Goal: Task Accomplishment & Management: Manage account settings

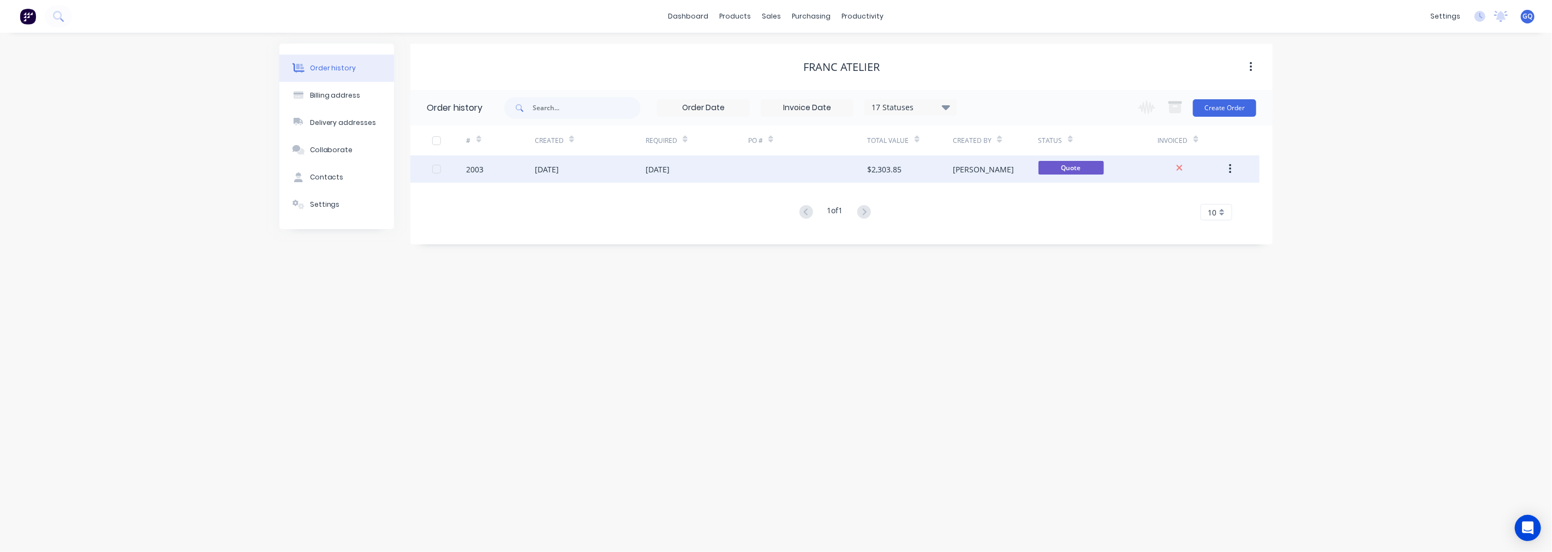
click at [1228, 169] on button "button" at bounding box center [1231, 169] width 26 height 20
click at [508, 164] on div "2003" at bounding box center [501, 169] width 68 height 27
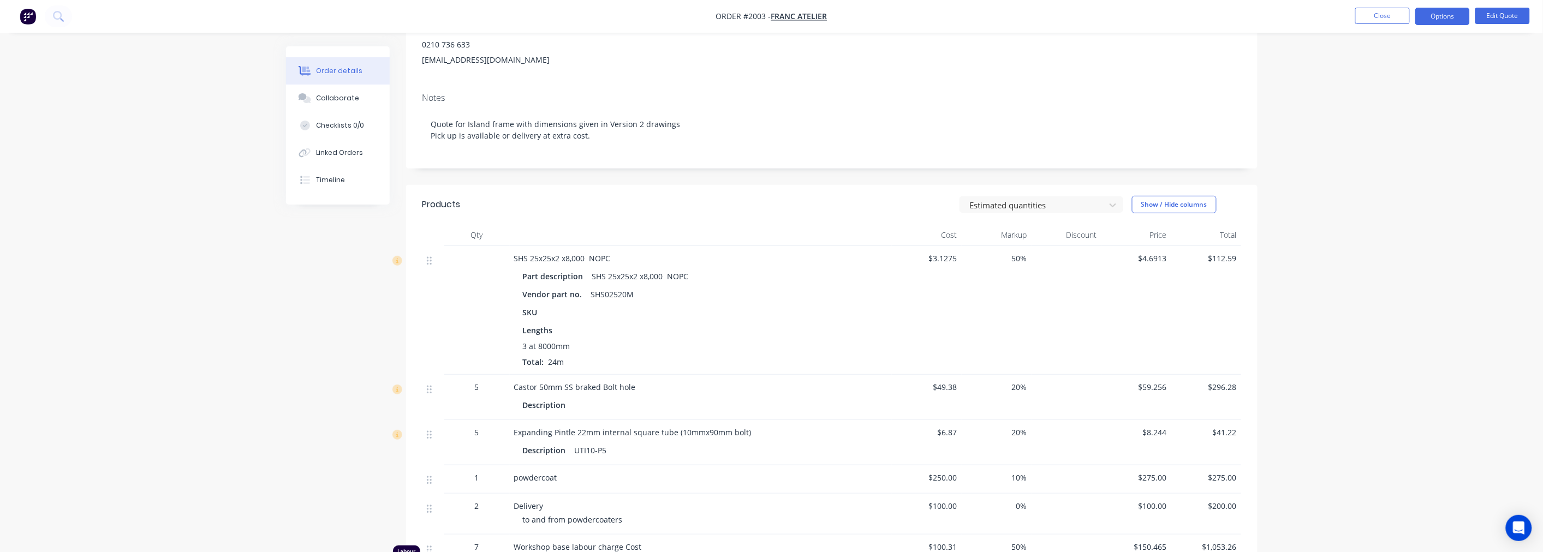
scroll to position [182, 0]
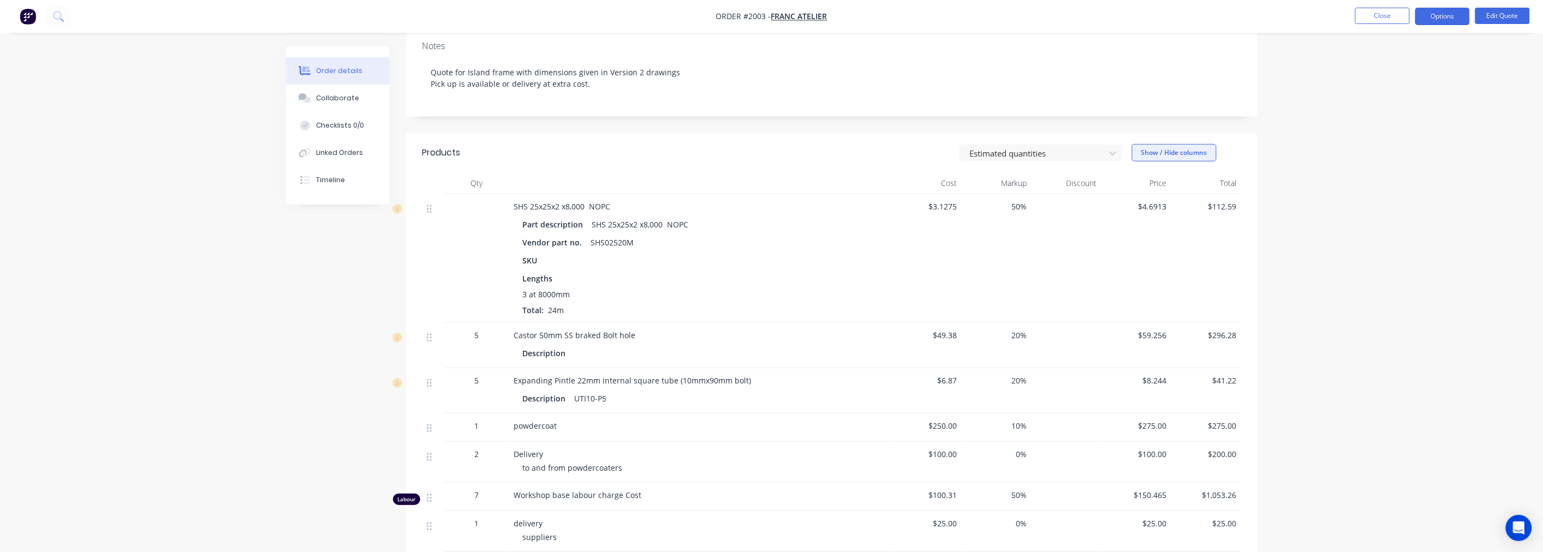
click at [1188, 160] on button "Show / Hide columns" at bounding box center [1174, 152] width 85 height 17
click at [1190, 156] on button "Show / Hide columns" at bounding box center [1174, 152] width 85 height 17
click at [429, 213] on icon at bounding box center [429, 209] width 5 height 10
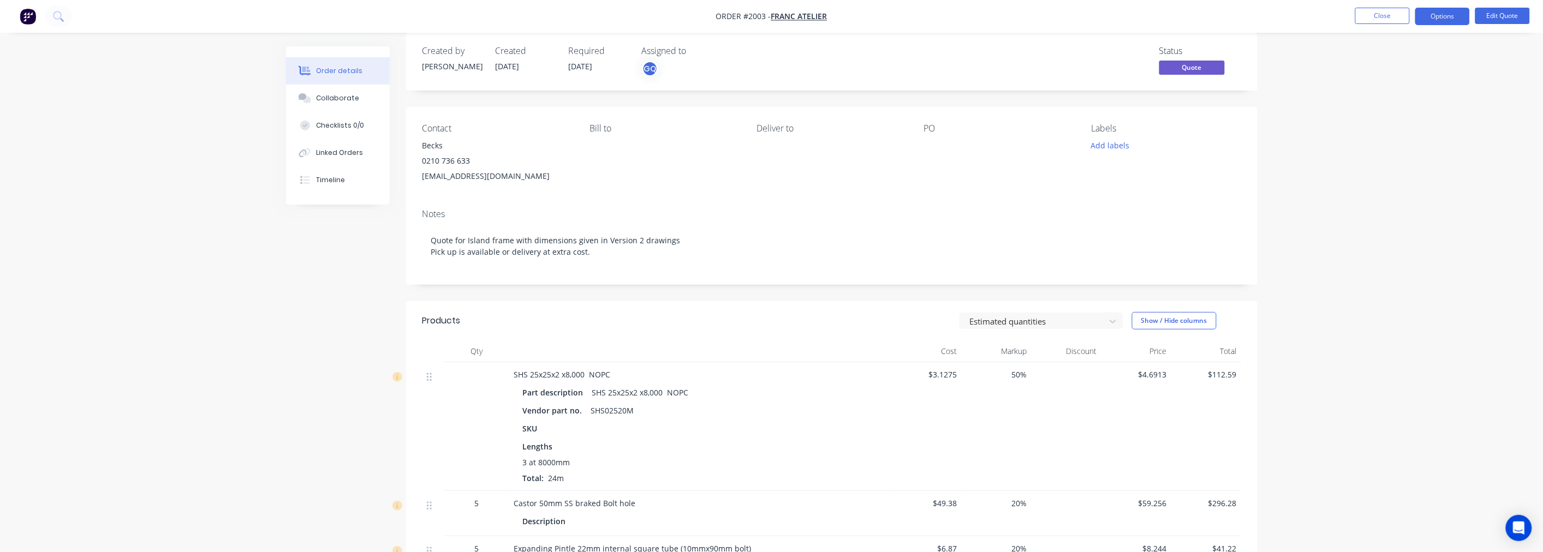
scroll to position [0, 0]
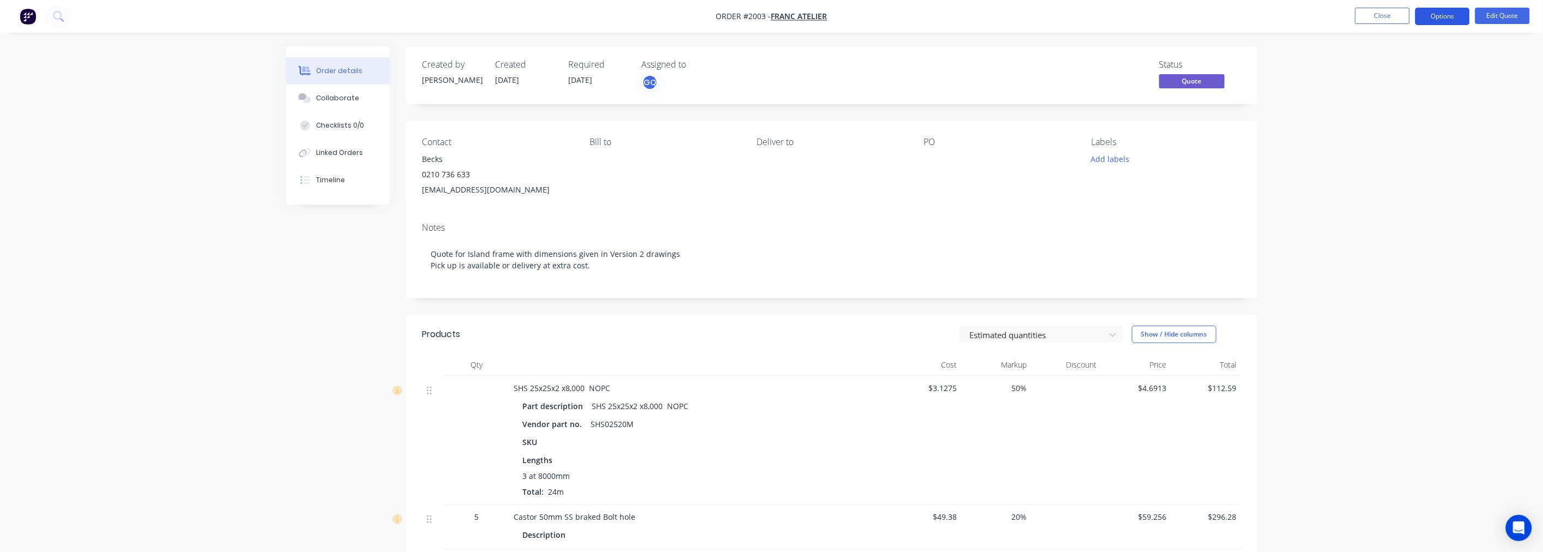
click at [1438, 19] on button "Options" at bounding box center [1442, 16] width 55 height 17
click at [848, 328] on div "Estimated quantities Show / Hide columns" at bounding box center [918, 334] width 645 height 17
click at [355, 132] on button "Checklists 0/0" at bounding box center [338, 125] width 104 height 27
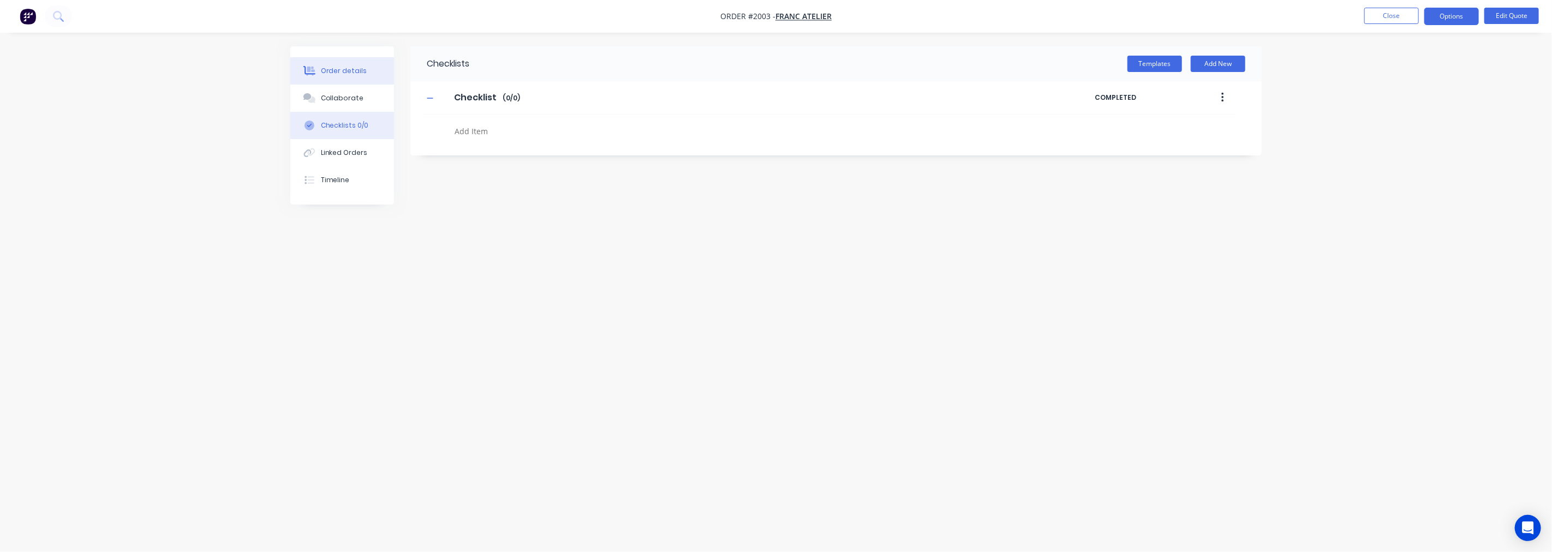
click at [332, 73] on div "Order details" at bounding box center [344, 71] width 46 height 10
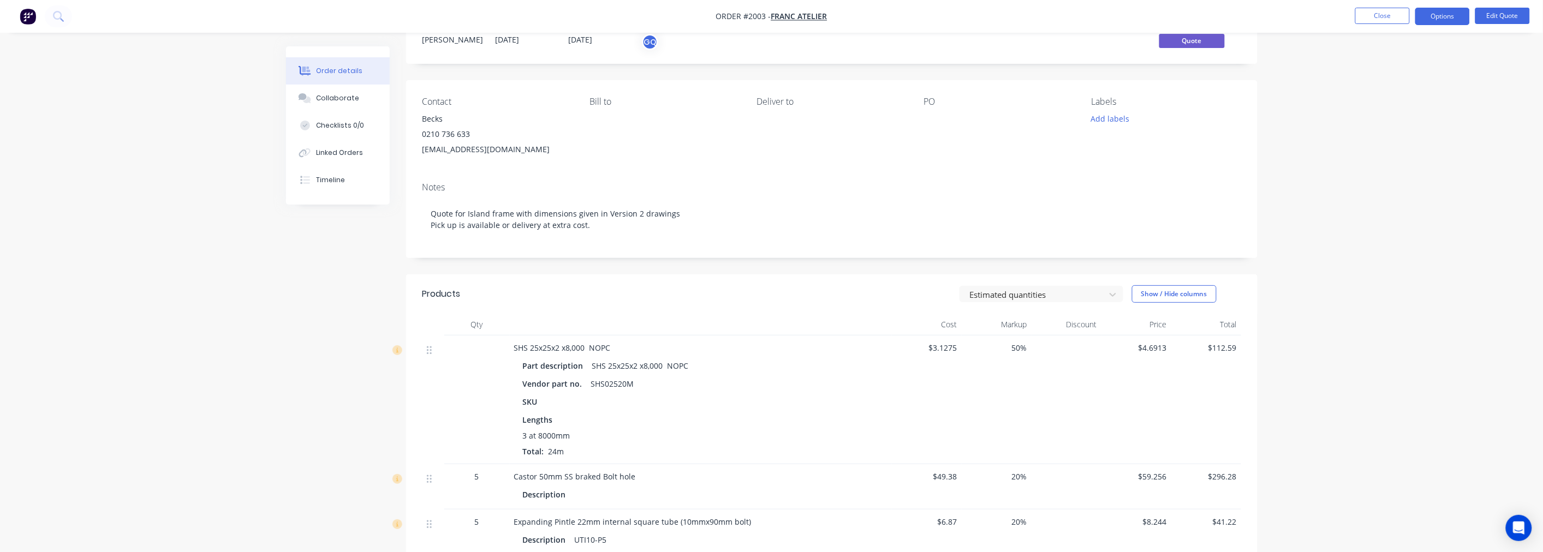
scroll to position [37, 0]
click at [1098, 301] on div at bounding box center [1034, 298] width 131 height 14
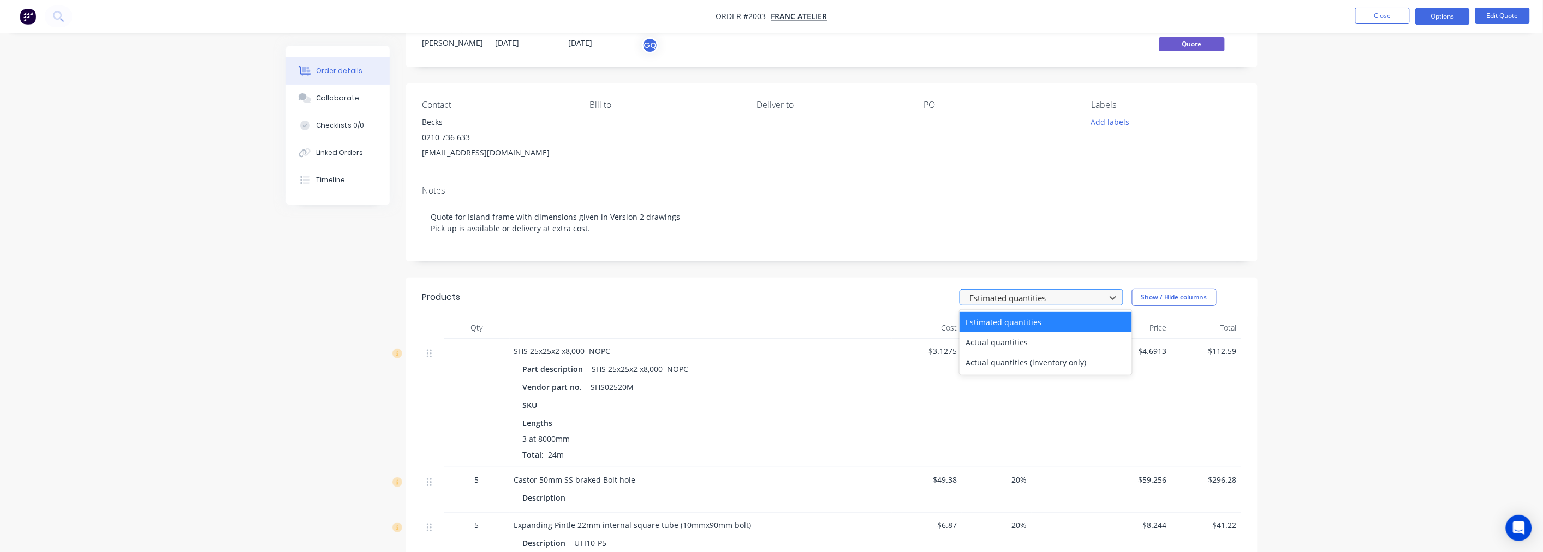
click at [1098, 301] on div at bounding box center [1034, 298] width 131 height 14
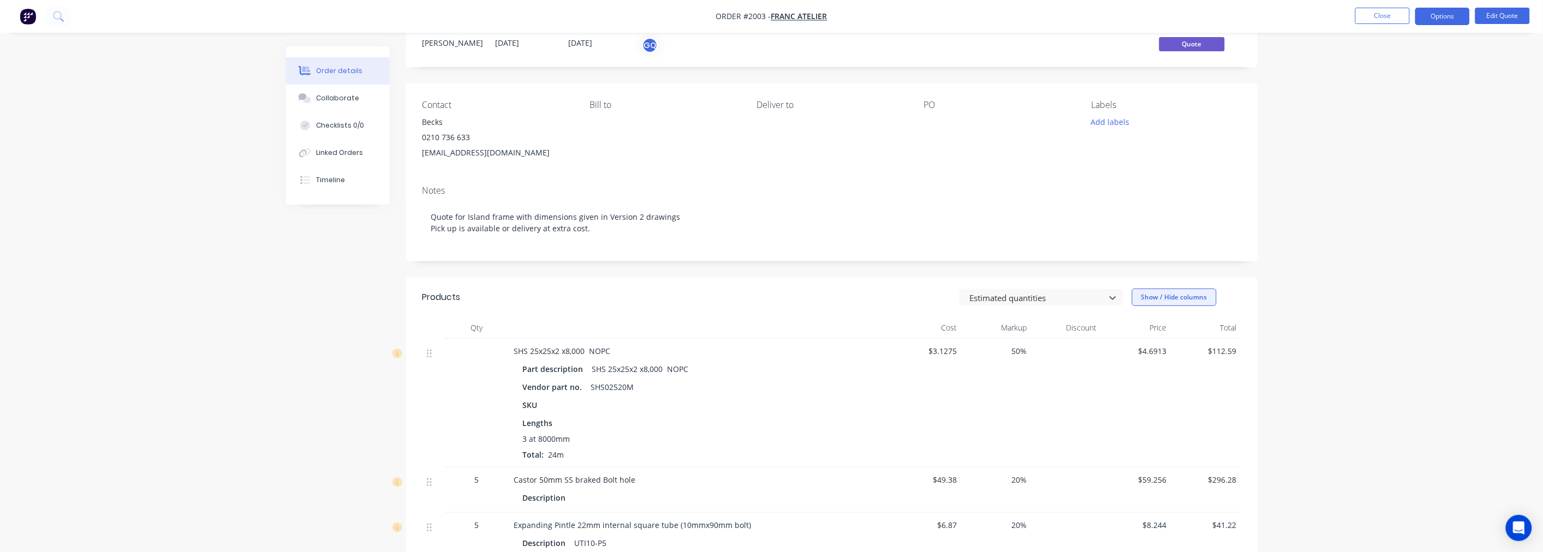
click at [1167, 302] on button "Show / Hide columns" at bounding box center [1174, 297] width 85 height 17
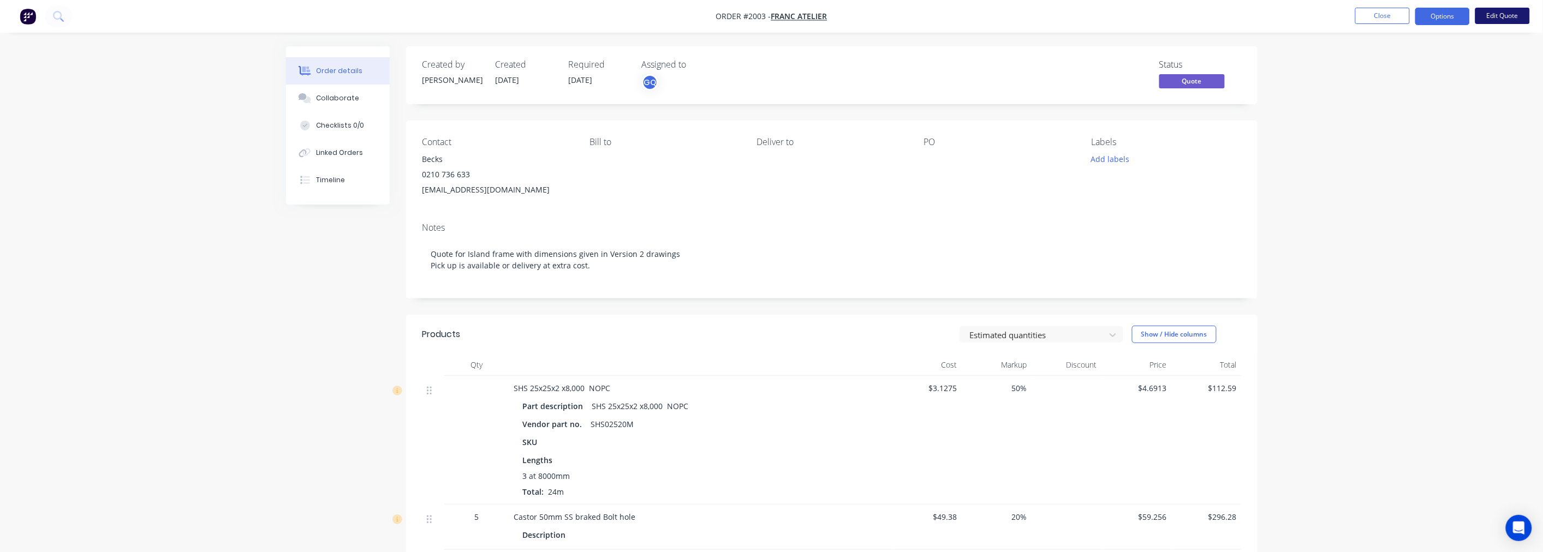
click at [1497, 15] on button "Edit Quote" at bounding box center [1502, 16] width 55 height 16
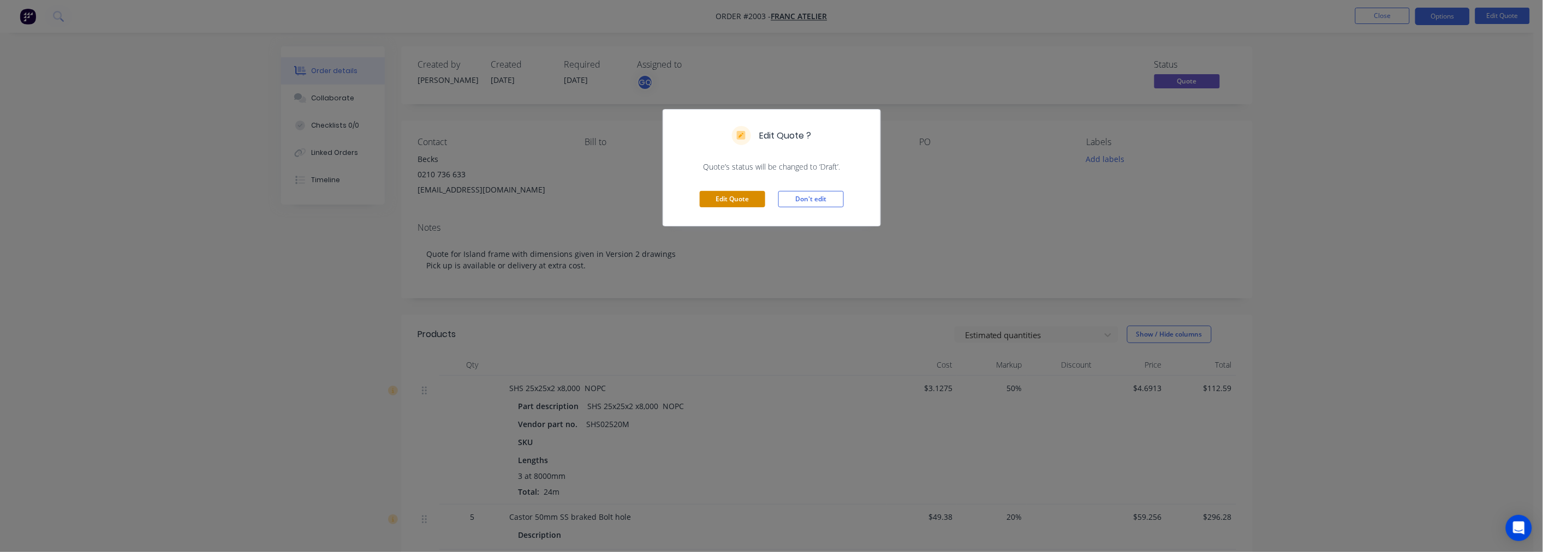
click at [744, 205] on button "Edit Quote" at bounding box center [733, 199] width 66 height 16
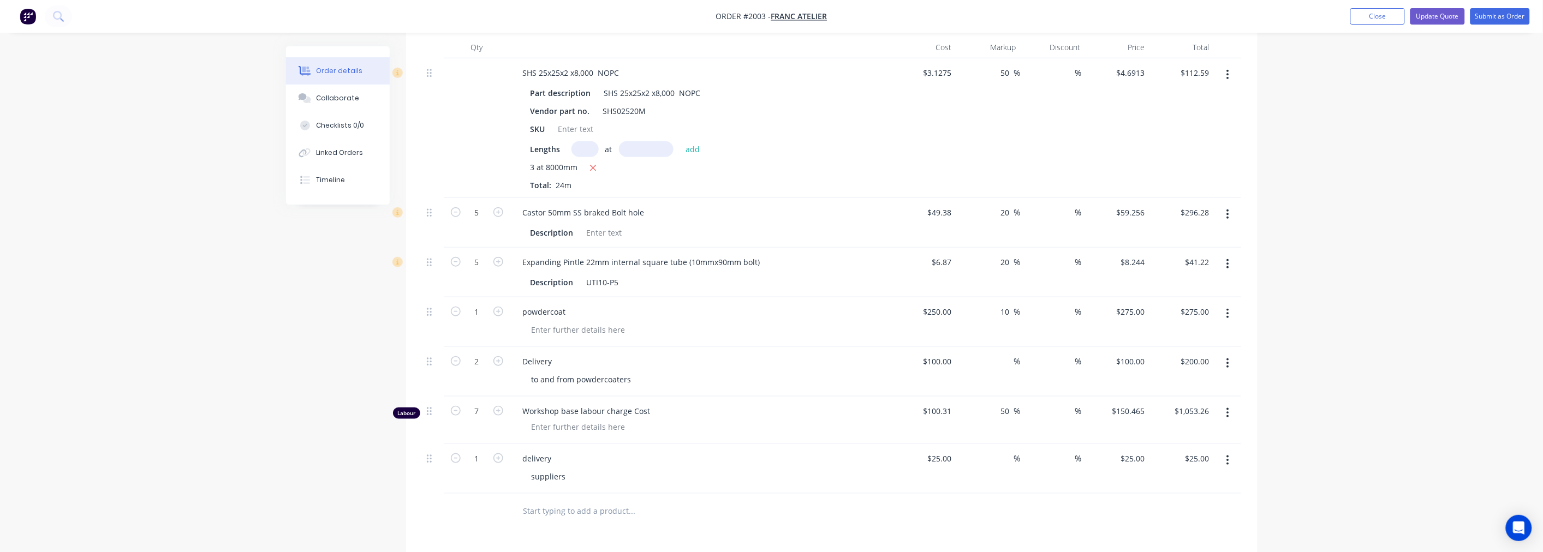
scroll to position [303, 0]
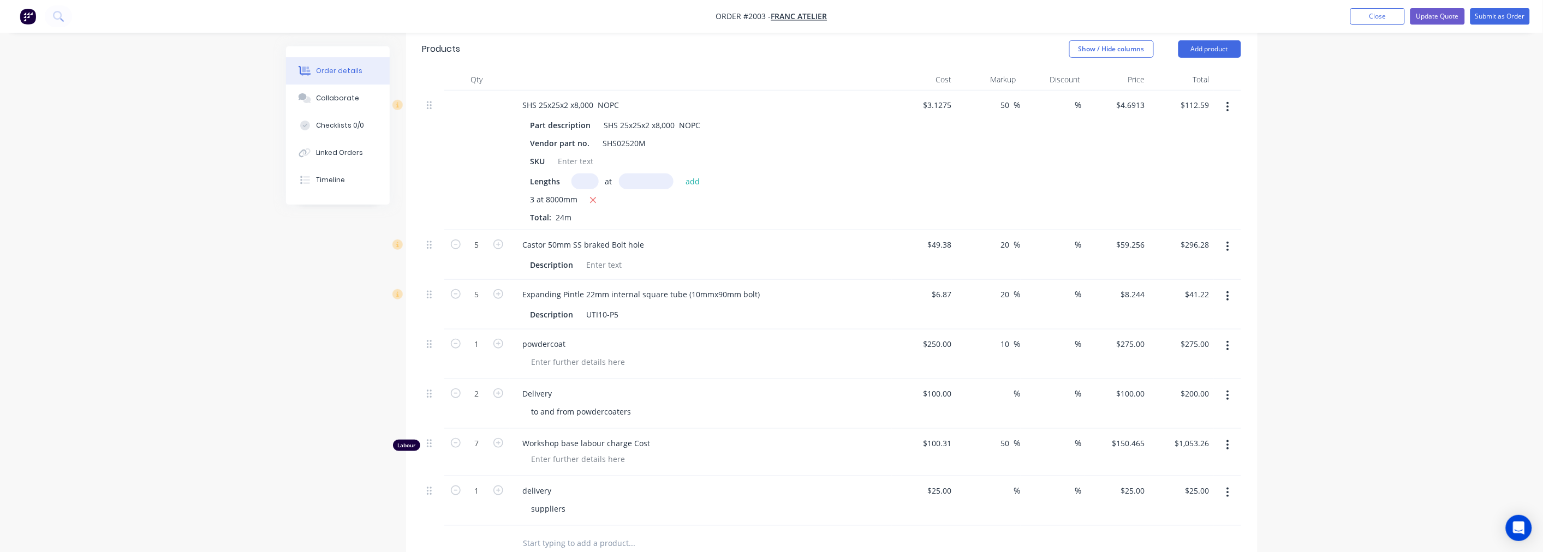
click at [1232, 257] on button "button" at bounding box center [1228, 247] width 26 height 20
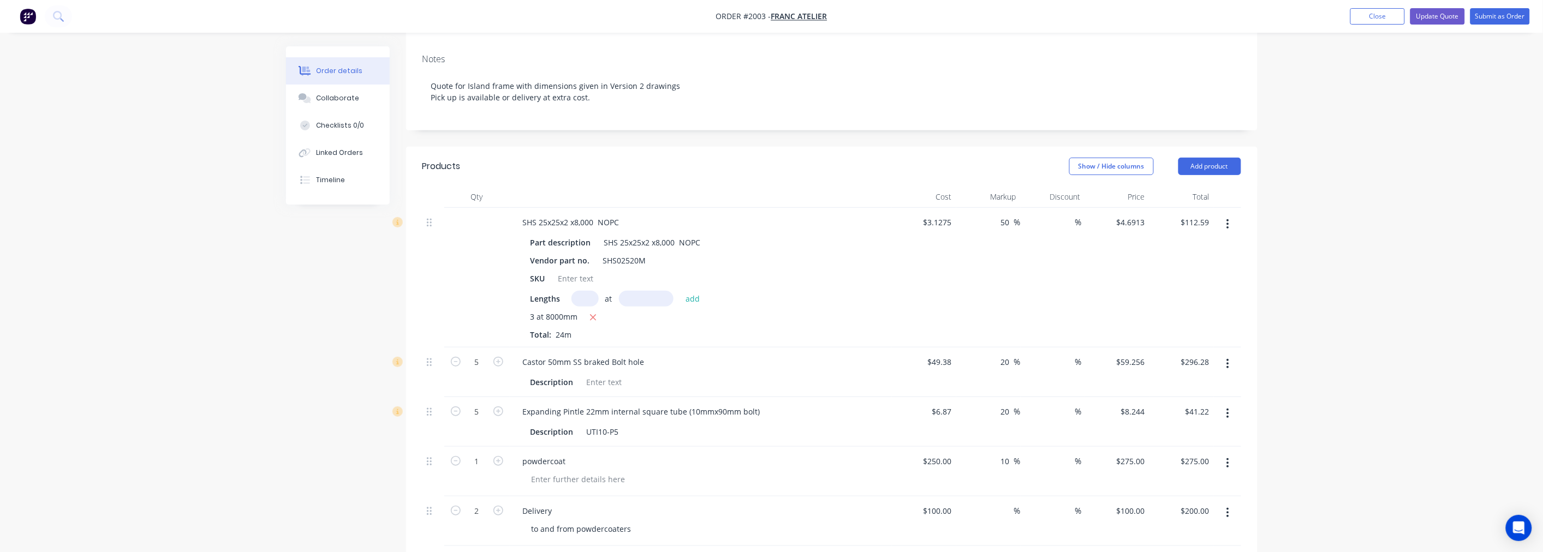
scroll to position [182, 0]
click at [1133, 162] on button "Show / Hide columns" at bounding box center [1111, 170] width 85 height 17
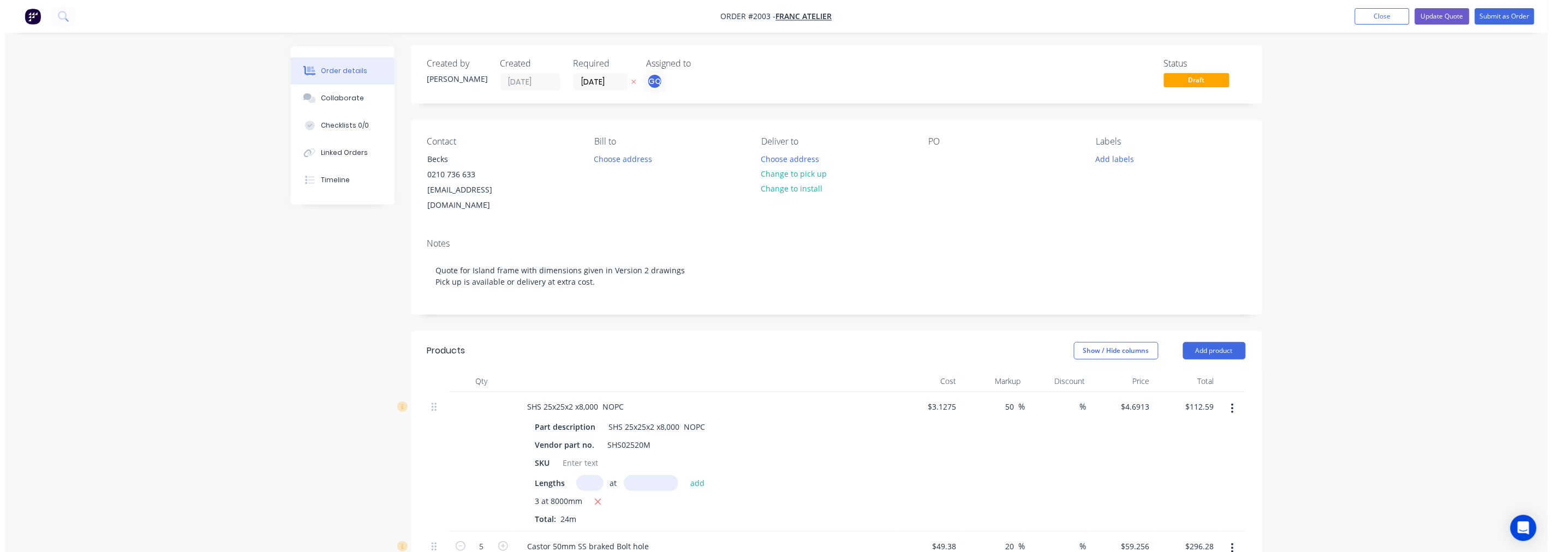
scroll to position [0, 0]
click at [1369, 22] on button "Close" at bounding box center [1377, 16] width 55 height 16
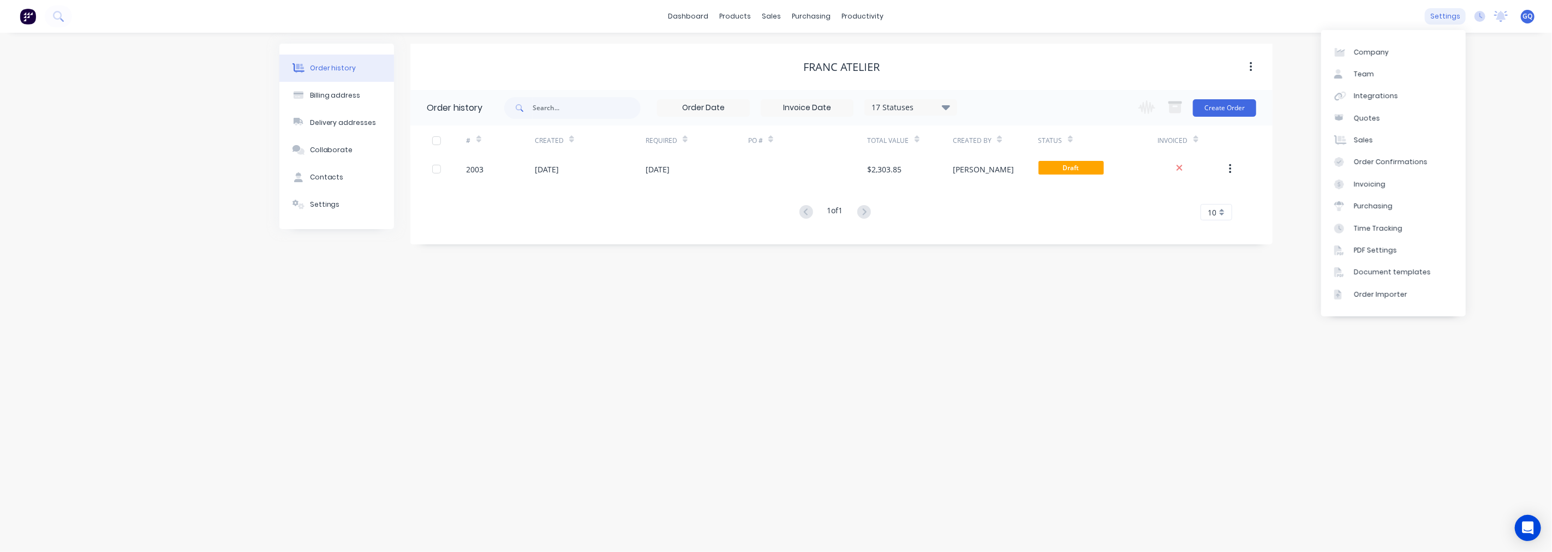
click at [1445, 14] on div "settings" at bounding box center [1445, 16] width 41 height 16
click at [1362, 135] on div "Sales" at bounding box center [1363, 140] width 19 height 10
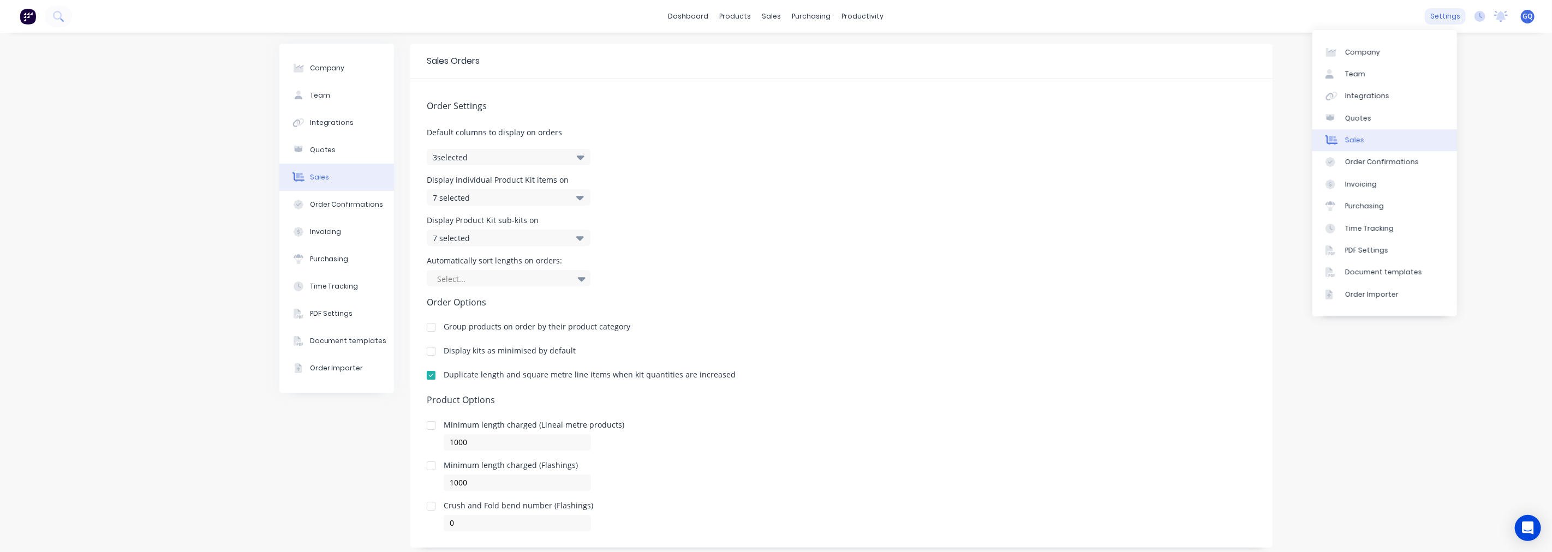
click at [1437, 9] on div "settings" at bounding box center [1445, 16] width 41 height 16
click at [1357, 123] on link "Quotes" at bounding box center [1385, 119] width 145 height 22
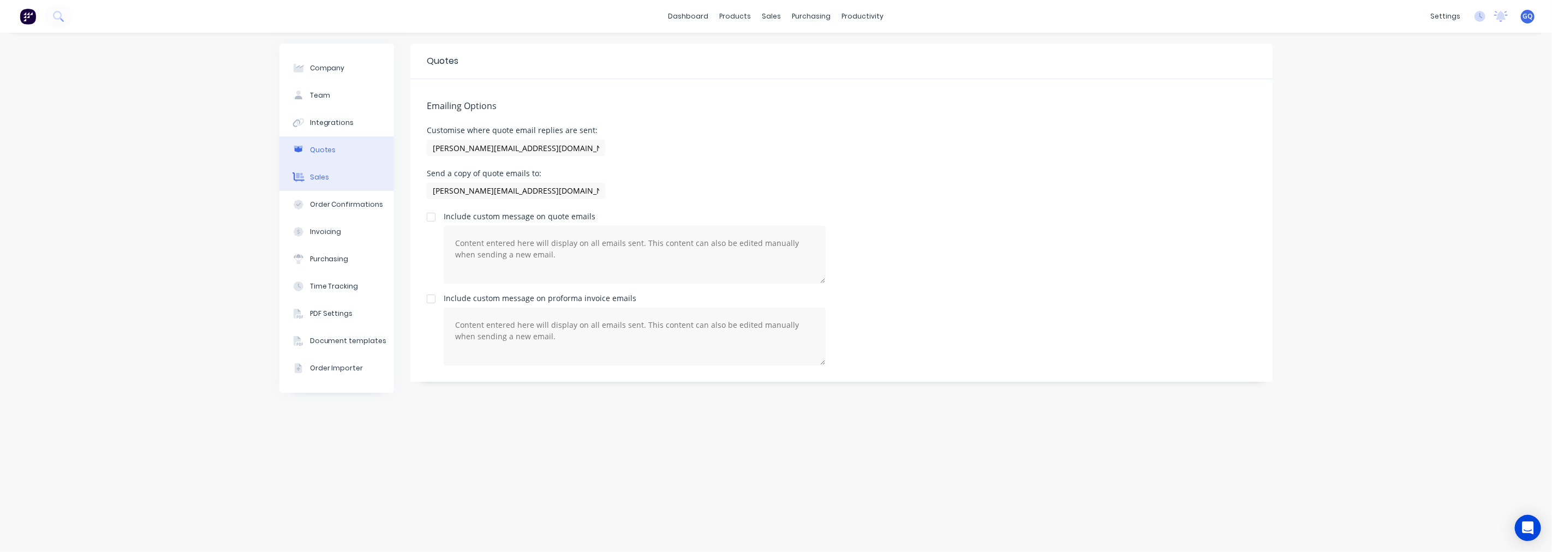
click at [312, 180] on div "Sales" at bounding box center [319, 177] width 19 height 10
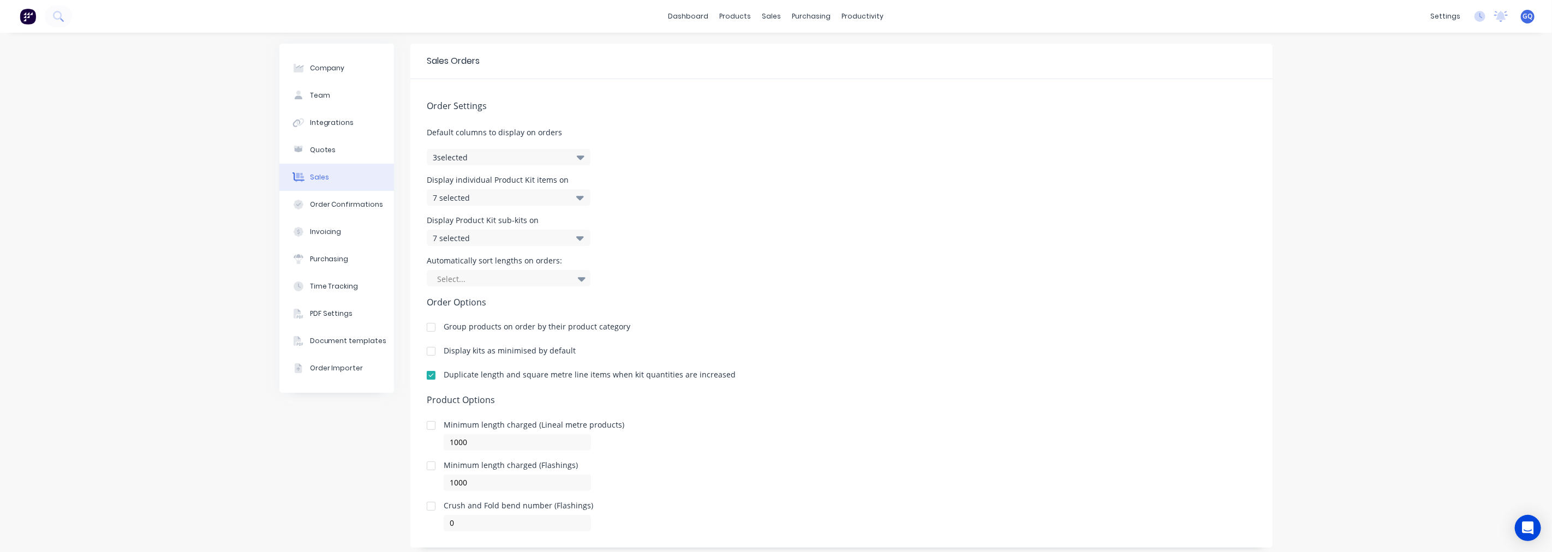
click at [577, 157] on icon "button" at bounding box center [581, 158] width 8 height 4
click at [576, 195] on icon at bounding box center [580, 198] width 8 height 12
